Goal: Information Seeking & Learning: Learn about a topic

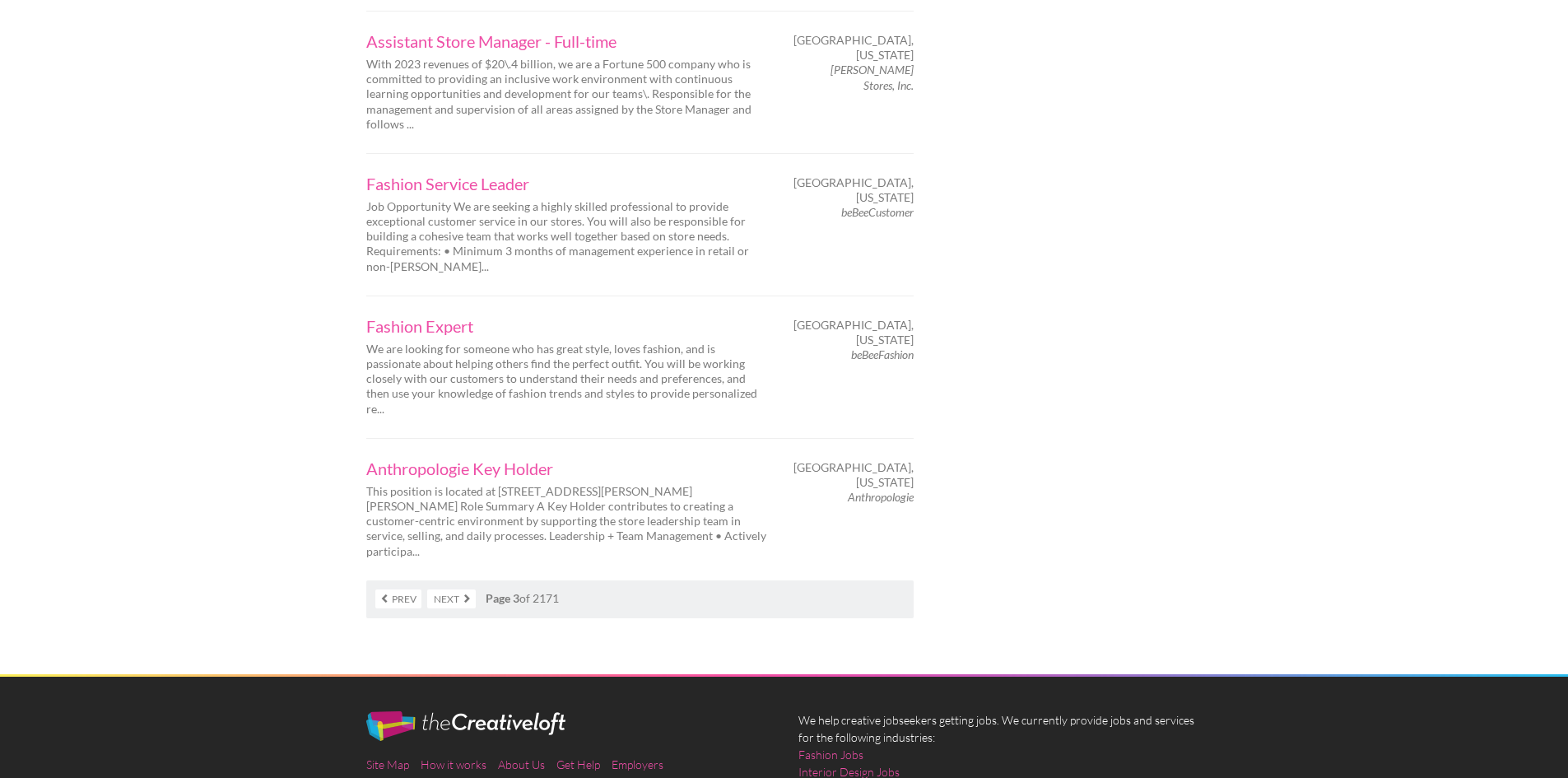
scroll to position [2505, 0]
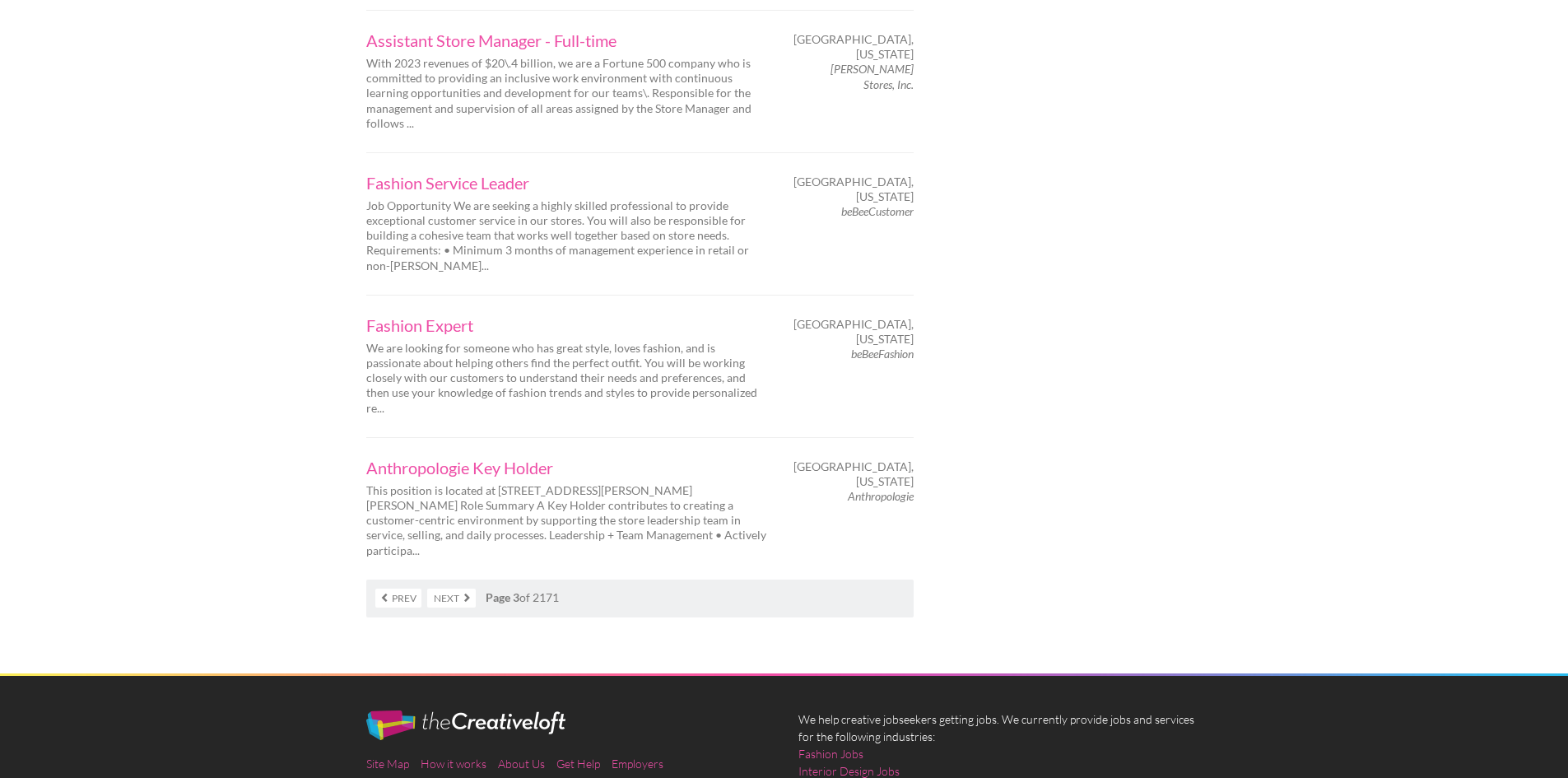
click at [459, 580] on nav "Prev Next Page 3 of 2171" at bounding box center [640, 599] width 547 height 38
click at [456, 589] on link "Next" at bounding box center [452, 598] width 48 height 19
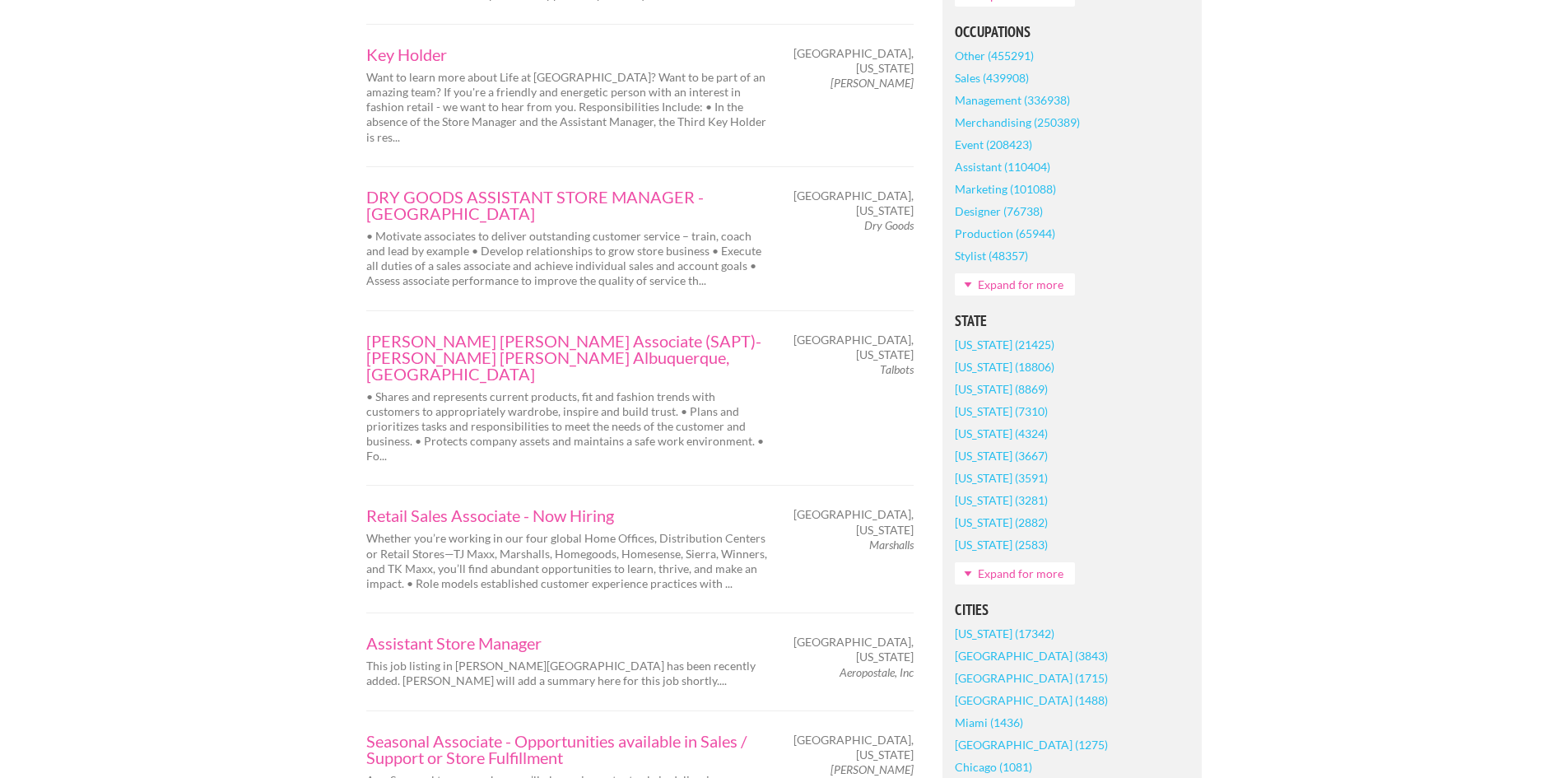
scroll to position [731, 0]
click at [978, 379] on link "California (18806)" at bounding box center [1005, 367] width 100 height 22
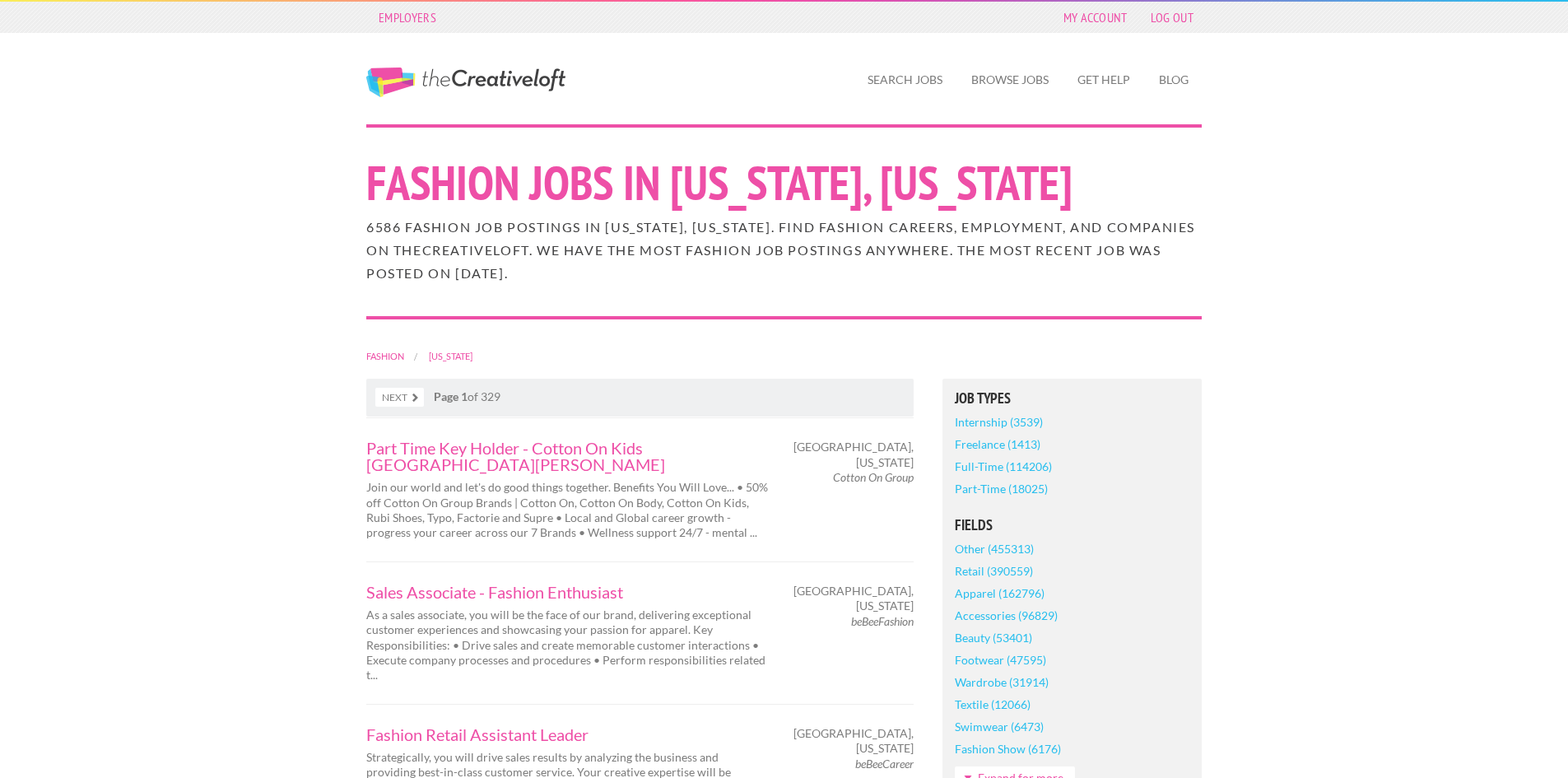
click at [977, 488] on link "Part-Time (18025)" at bounding box center [1002, 488] width 93 height 22
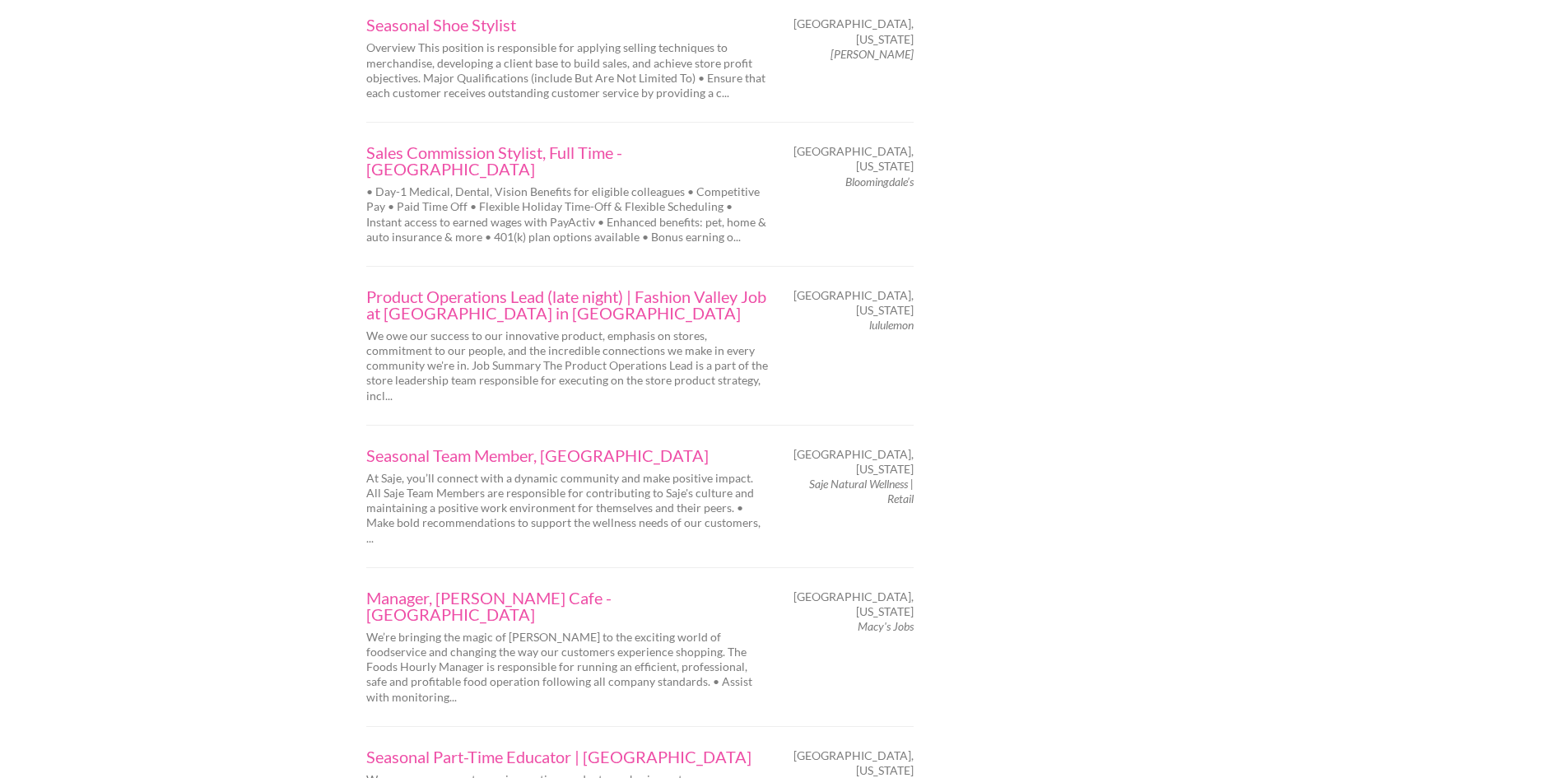
scroll to position [2208, 0]
click at [575, 446] on link "Seasonal Team Member, Fashion Valley" at bounding box center [567, 454] width 403 height 17
